Goal: Find specific page/section: Find specific page/section

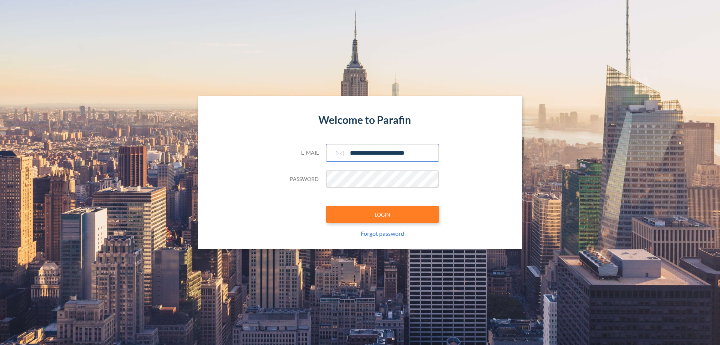
type input "**********"
click at [383, 214] on button "LOGIN" at bounding box center [382, 214] width 113 height 17
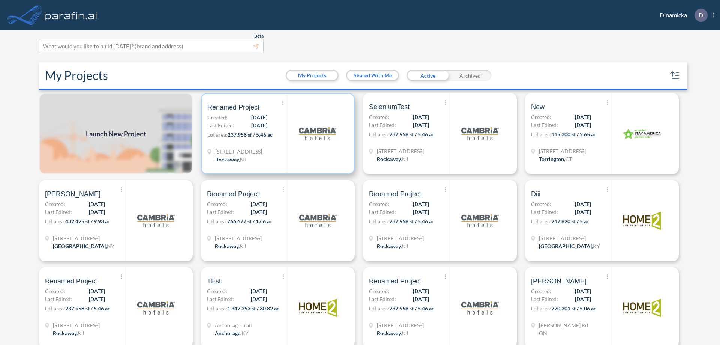
scroll to position [2, 0]
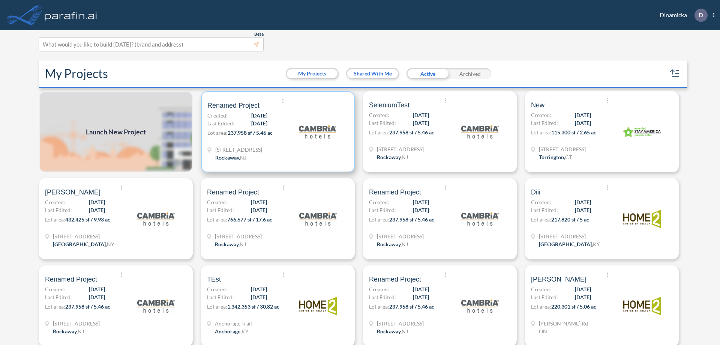
click at [277, 132] on p "Lot area: 237,958 sf / 5.46 ac" at bounding box center [248, 134] width 80 height 11
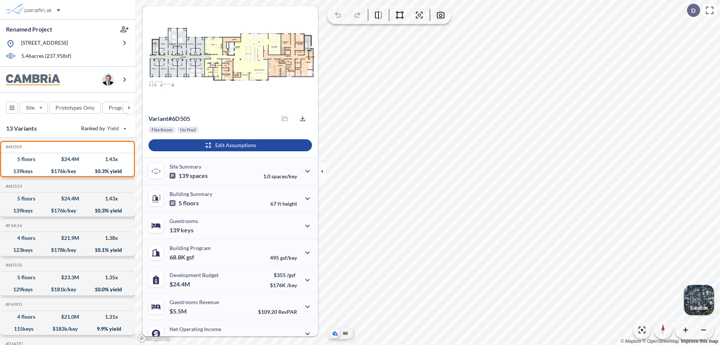
scroll to position [38, 0]
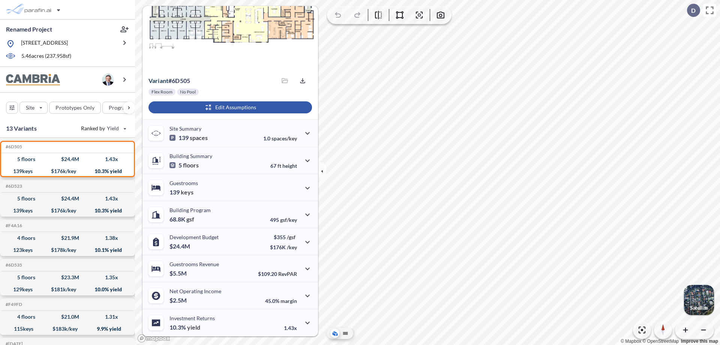
click at [229, 107] on div "button" at bounding box center [231, 107] width 164 height 12
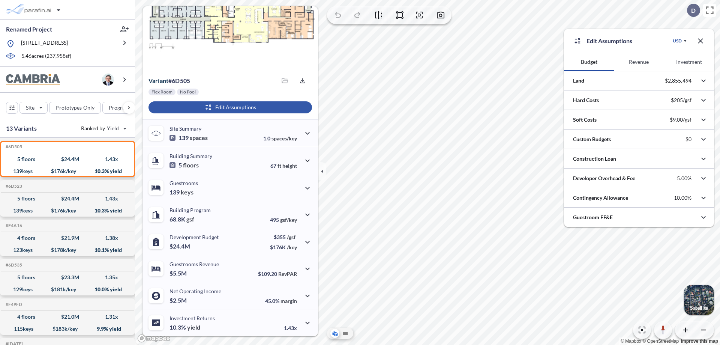
click at [639, 62] on button "Revenue" at bounding box center [639, 62] width 50 height 18
